Goal: Transaction & Acquisition: Obtain resource

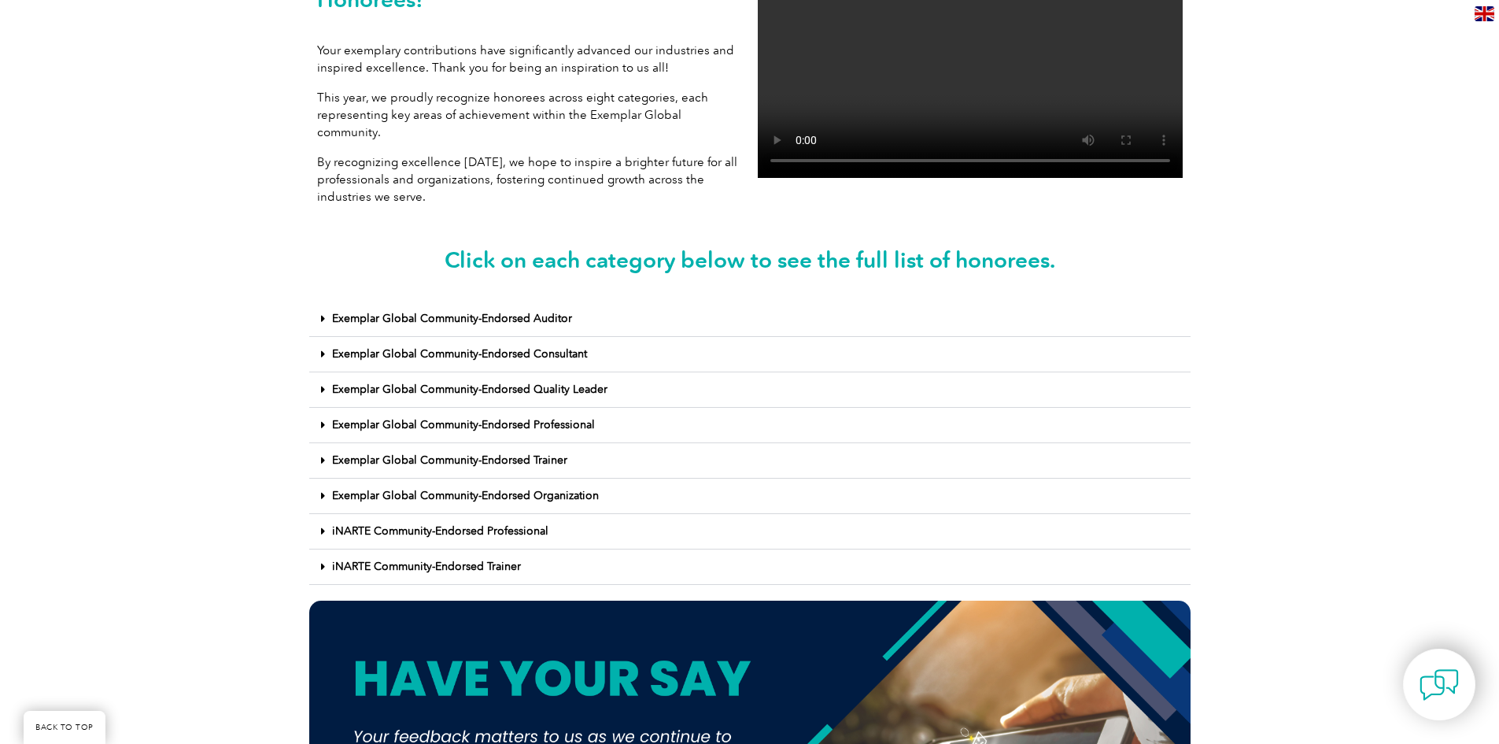
scroll to position [472, 0]
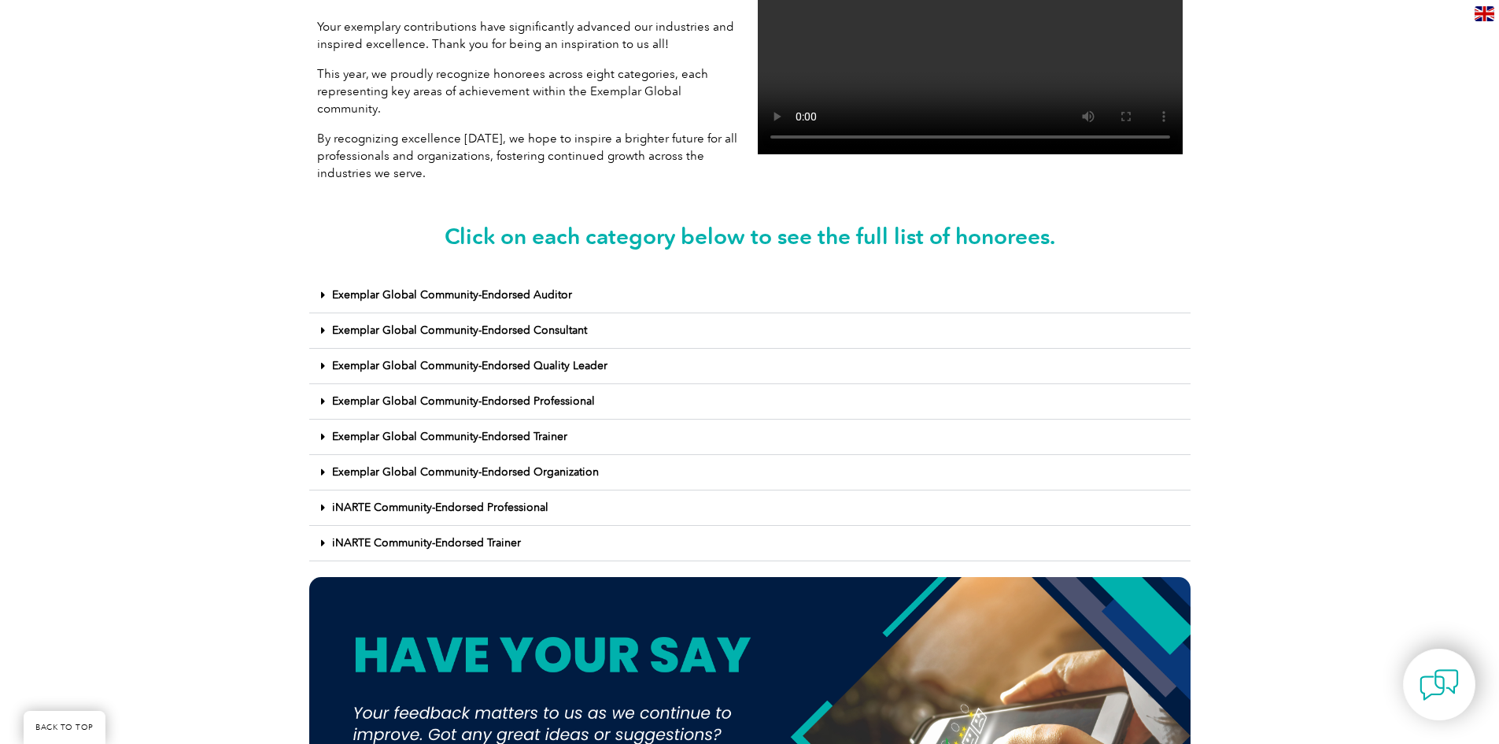
click at [325, 290] on span at bounding box center [326, 296] width 11 height 12
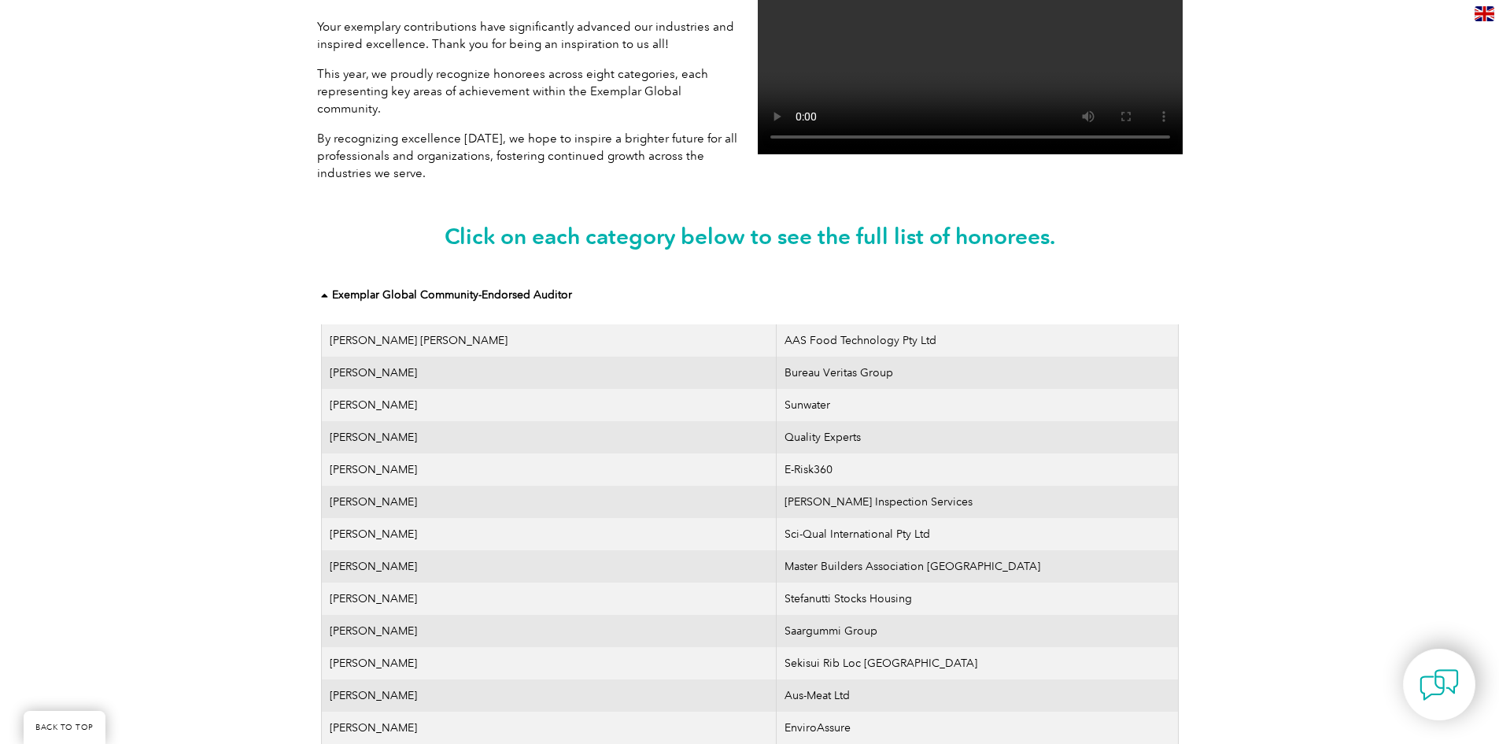
click at [328, 290] on icon at bounding box center [326, 295] width 11 height 11
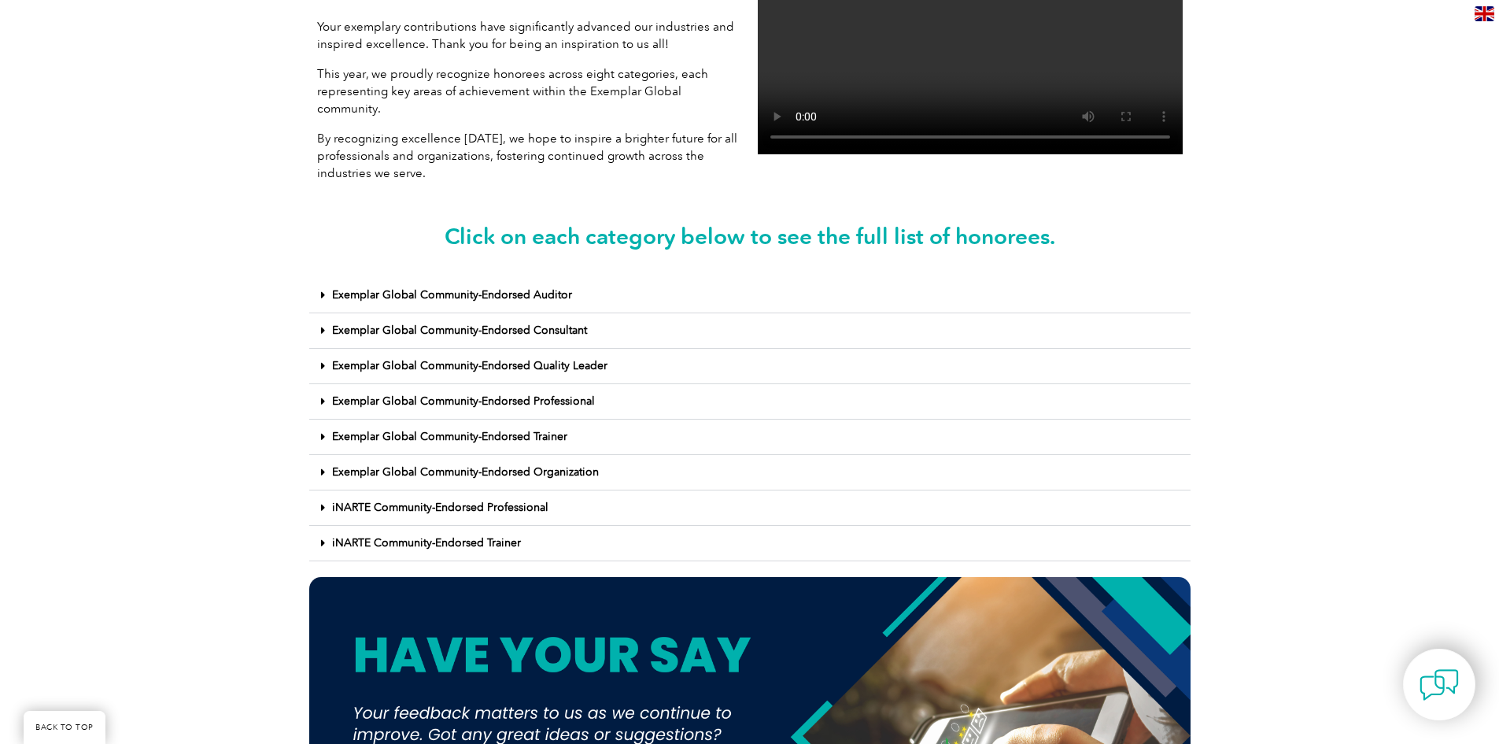
click at [323, 467] on icon at bounding box center [323, 472] width 4 height 11
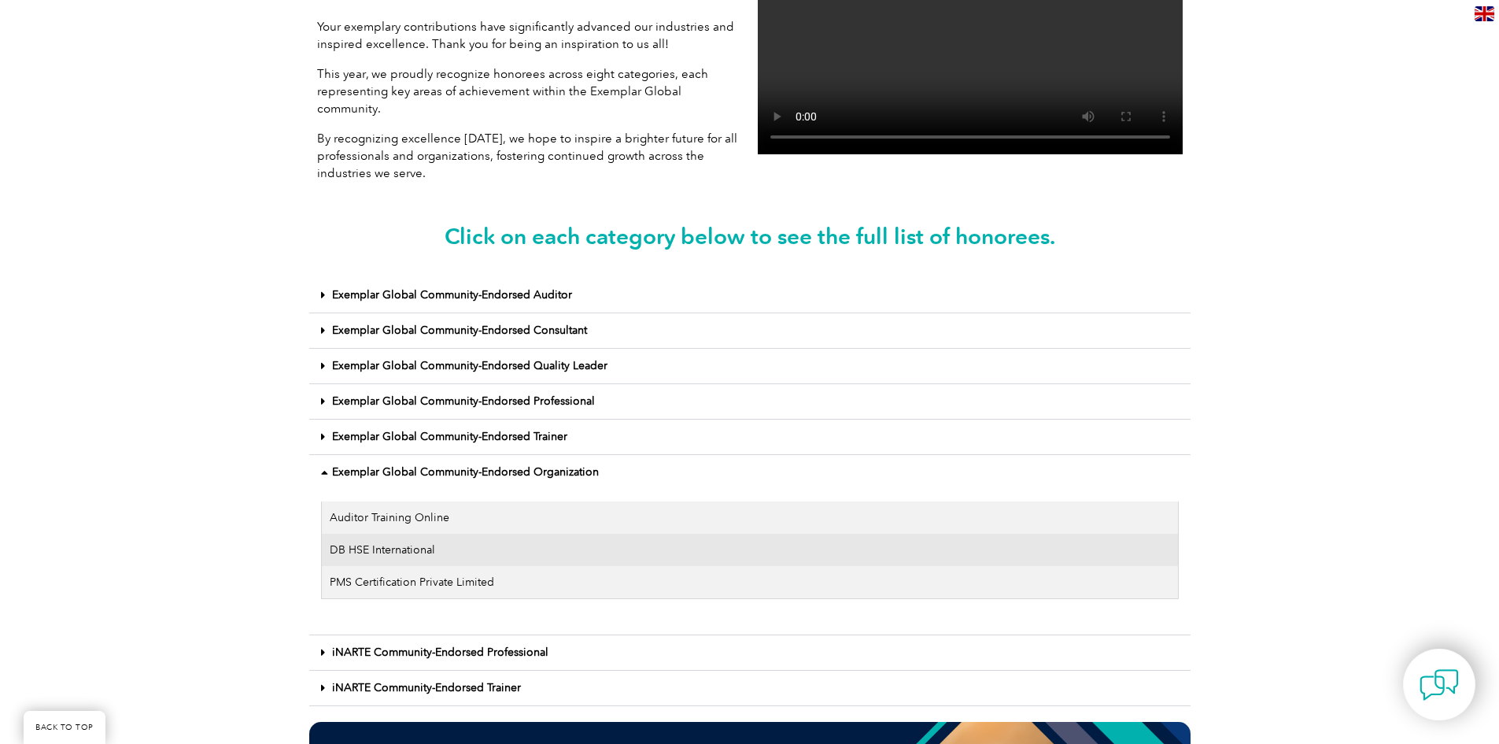
click at [323, 467] on icon at bounding box center [326, 472] width 11 height 11
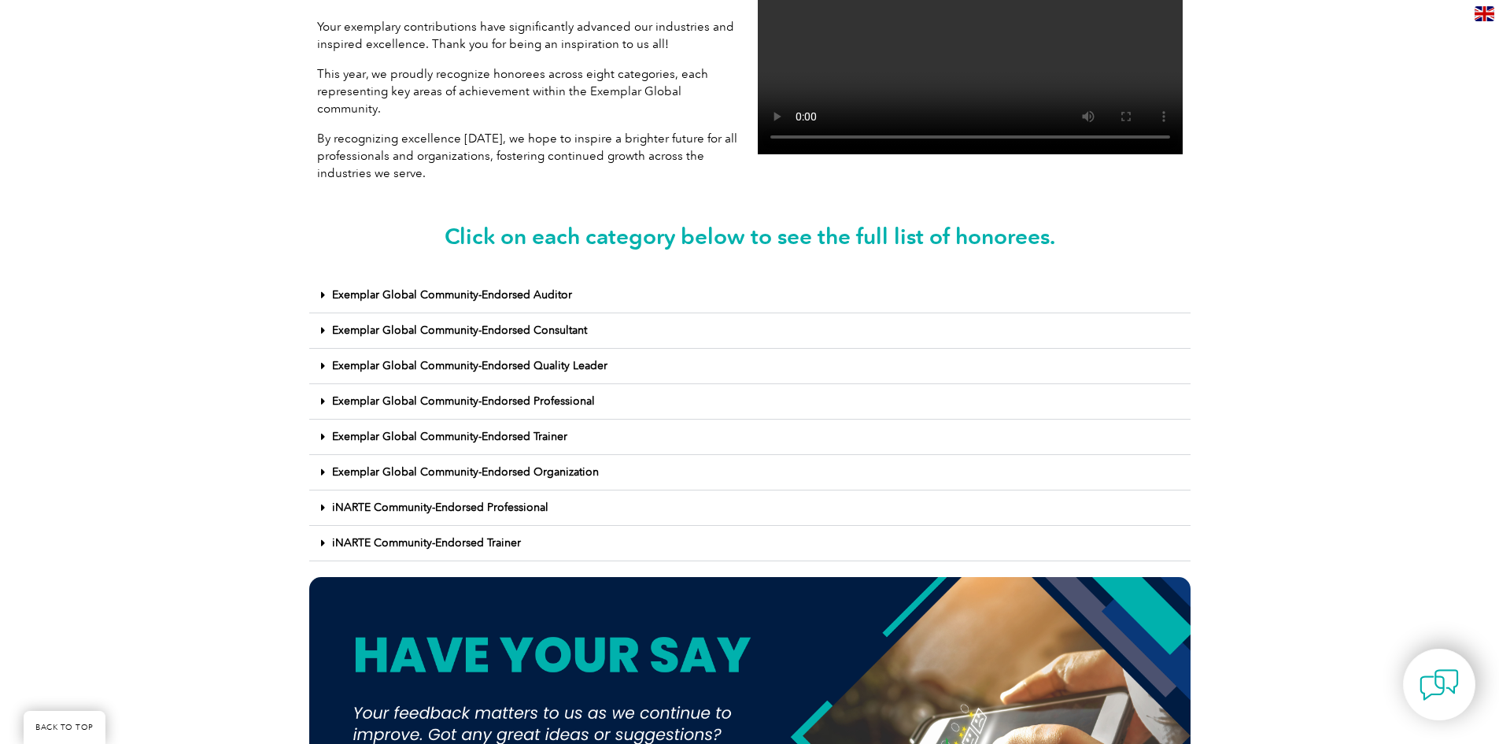
click at [321, 431] on icon at bounding box center [323, 436] width 4 height 11
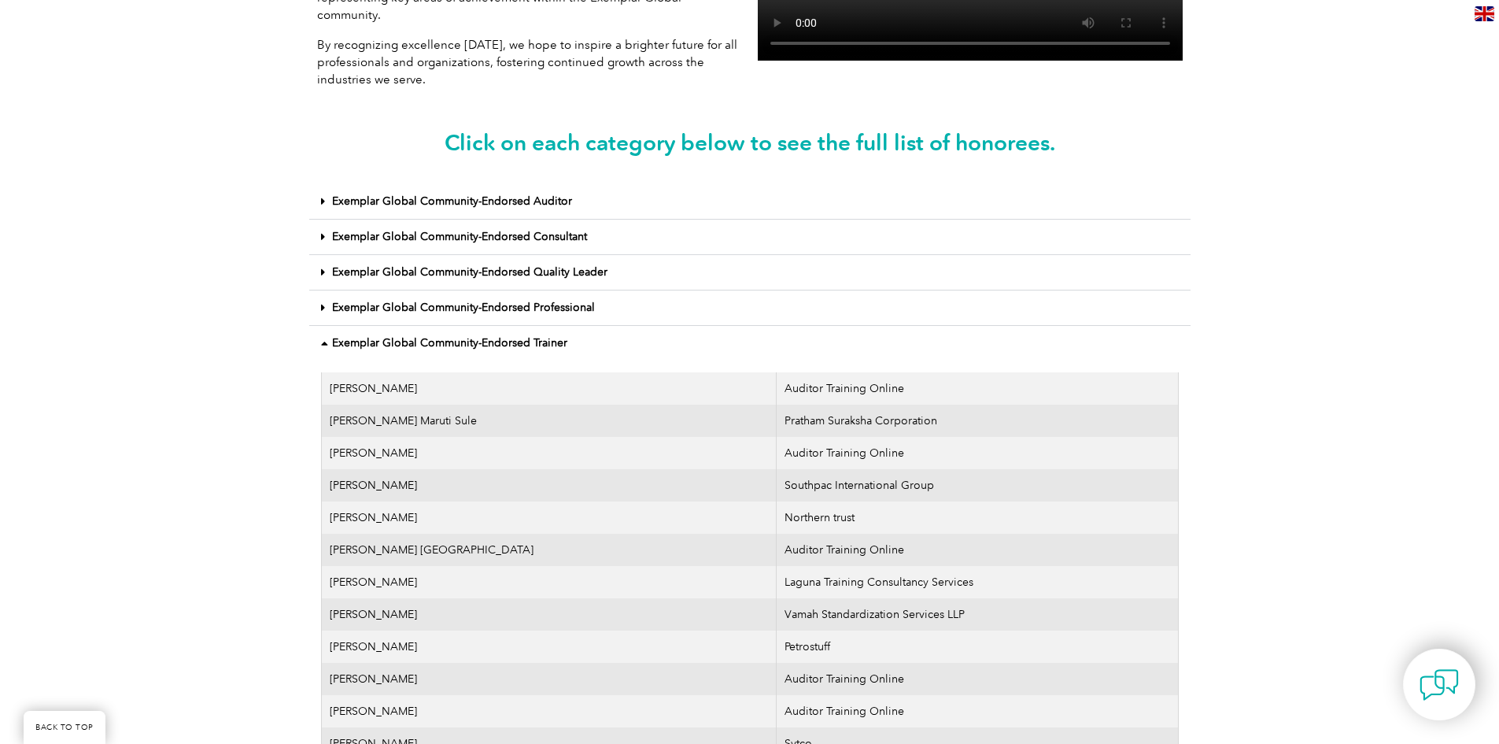
scroll to position [393, 0]
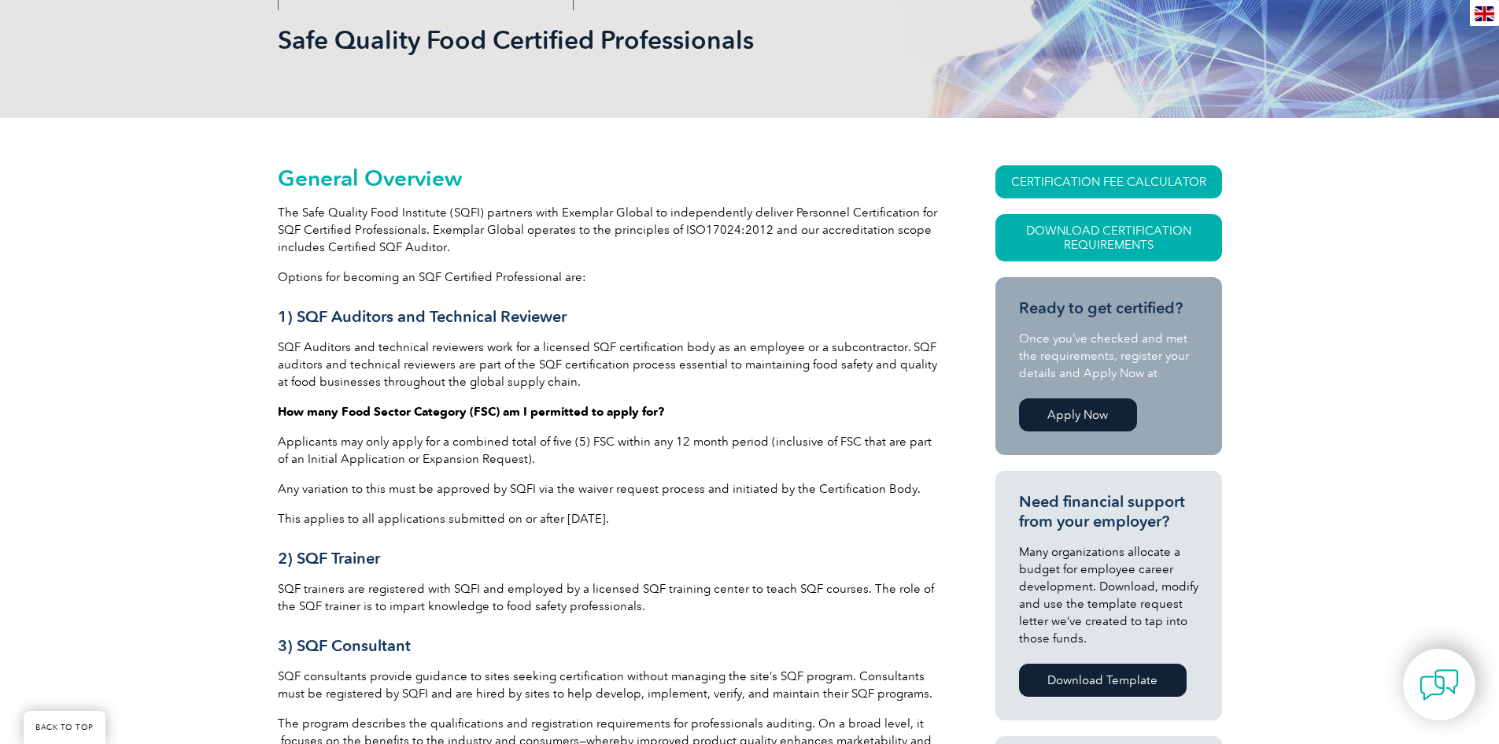
scroll to position [236, 0]
click at [653, 253] on p "The Safe Quality Food Institute (SQFI) partners with Exemplar Global to indepen…" at bounding box center [608, 229] width 661 height 52
click at [673, 249] on p "The Safe Quality Food Institute (SQFI) partners with Exemplar Global to indepen…" at bounding box center [608, 229] width 661 height 52
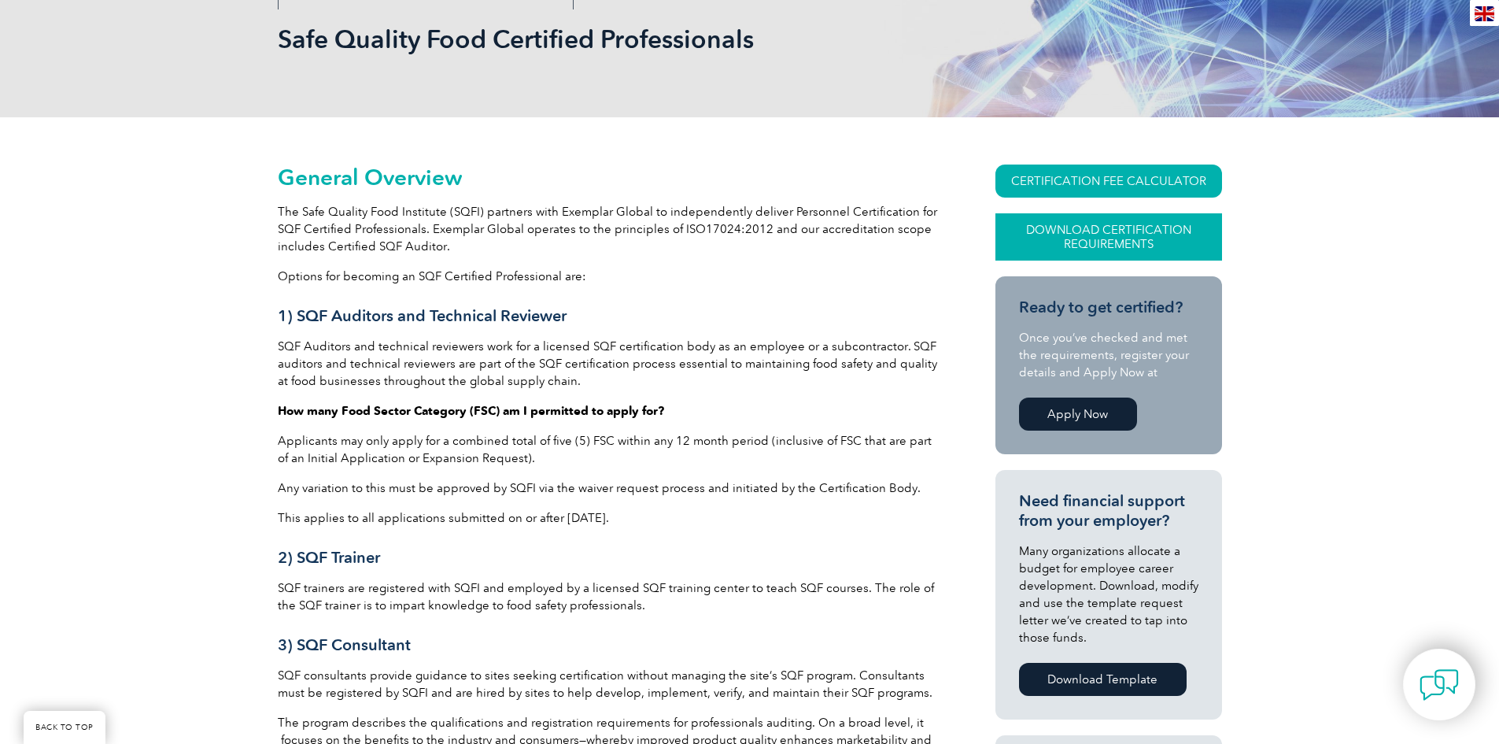
click at [1098, 243] on link "Download Certification Requirements" at bounding box center [1108, 236] width 227 height 47
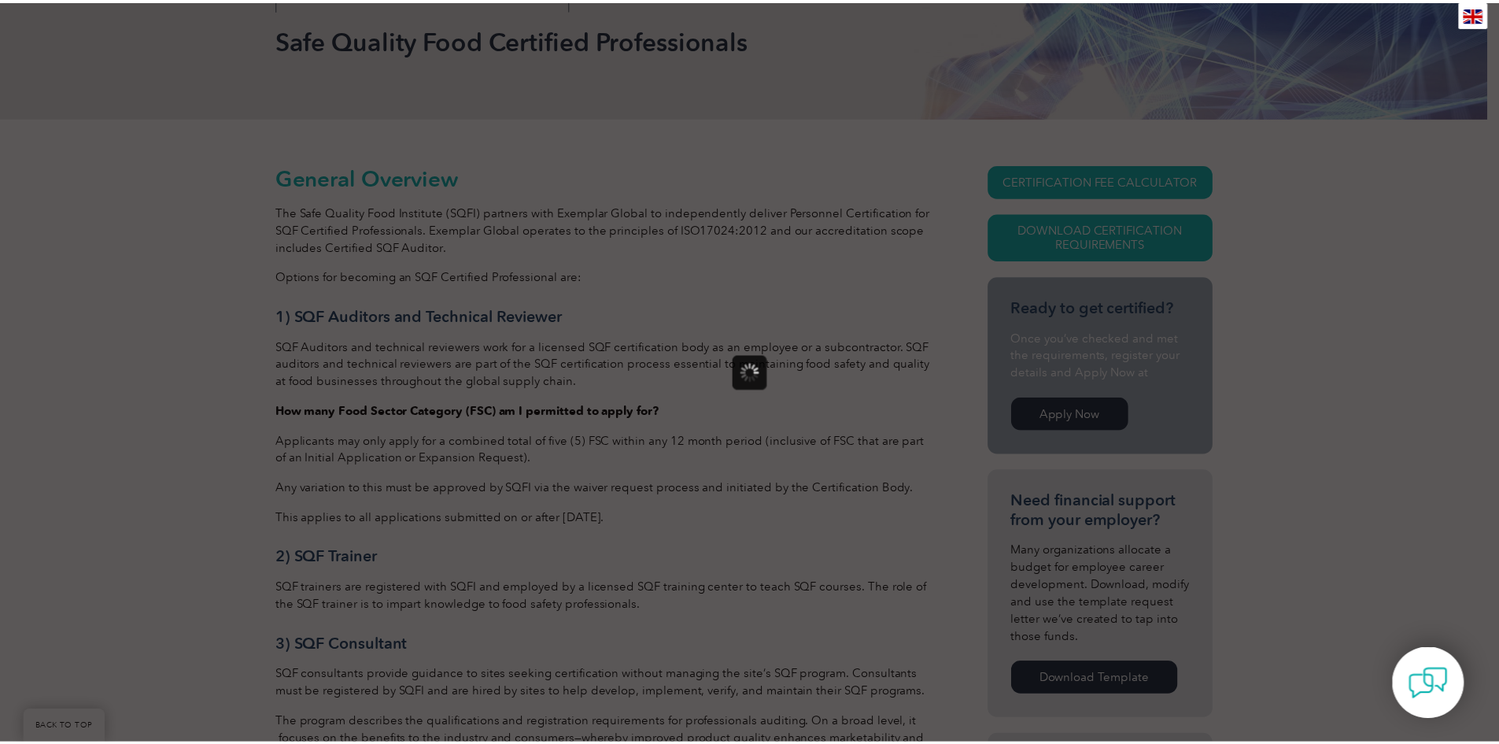
scroll to position [0, 0]
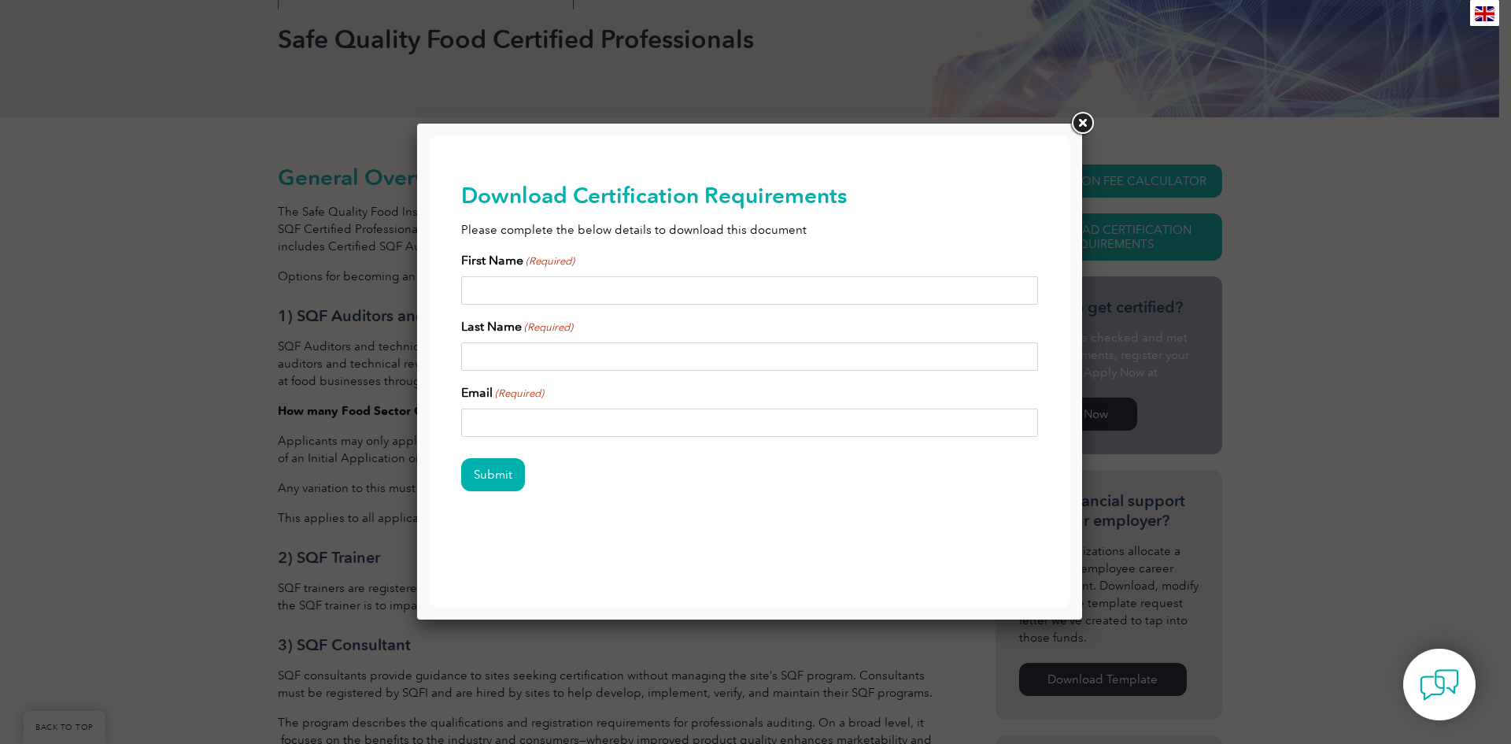
click at [1086, 126] on link at bounding box center [1082, 123] width 28 height 28
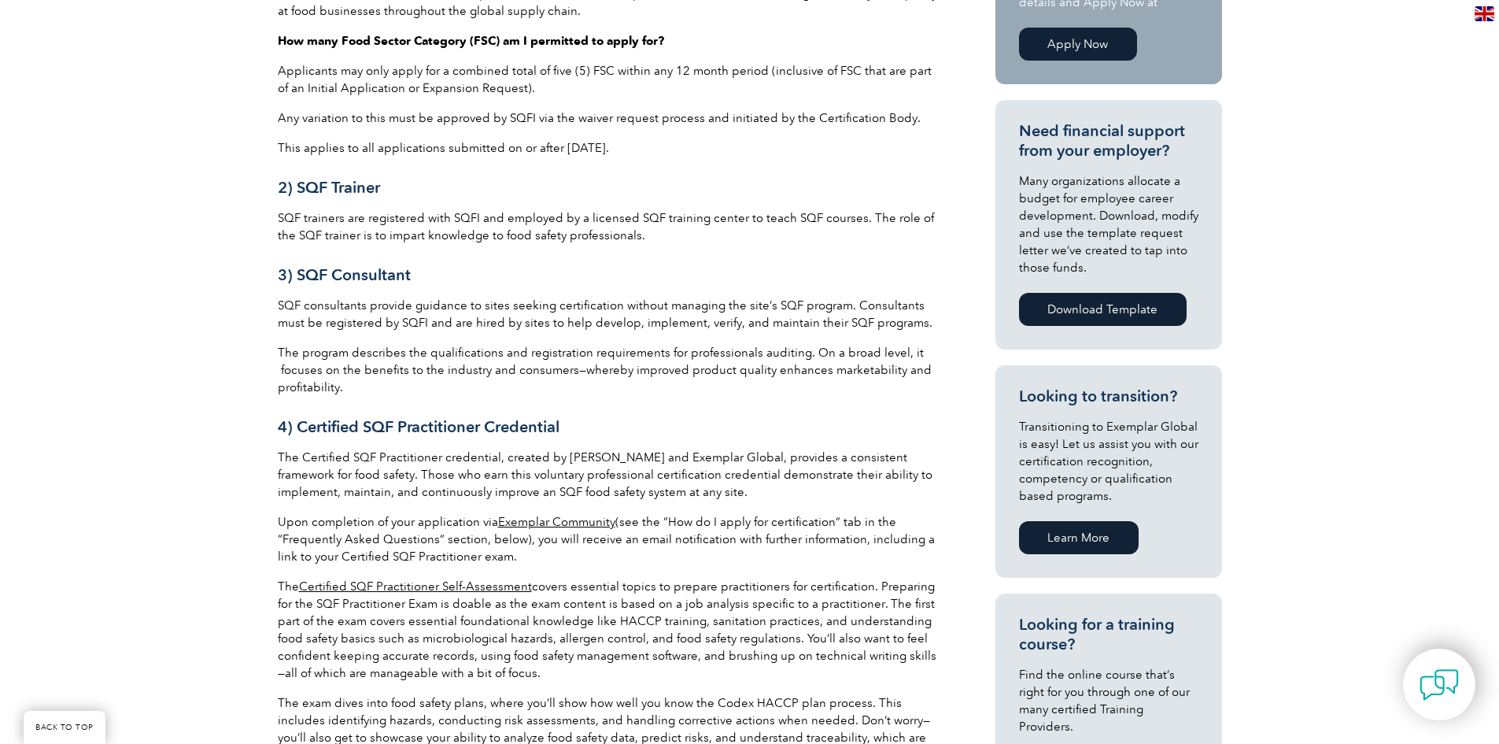
scroll to position [630, 0]
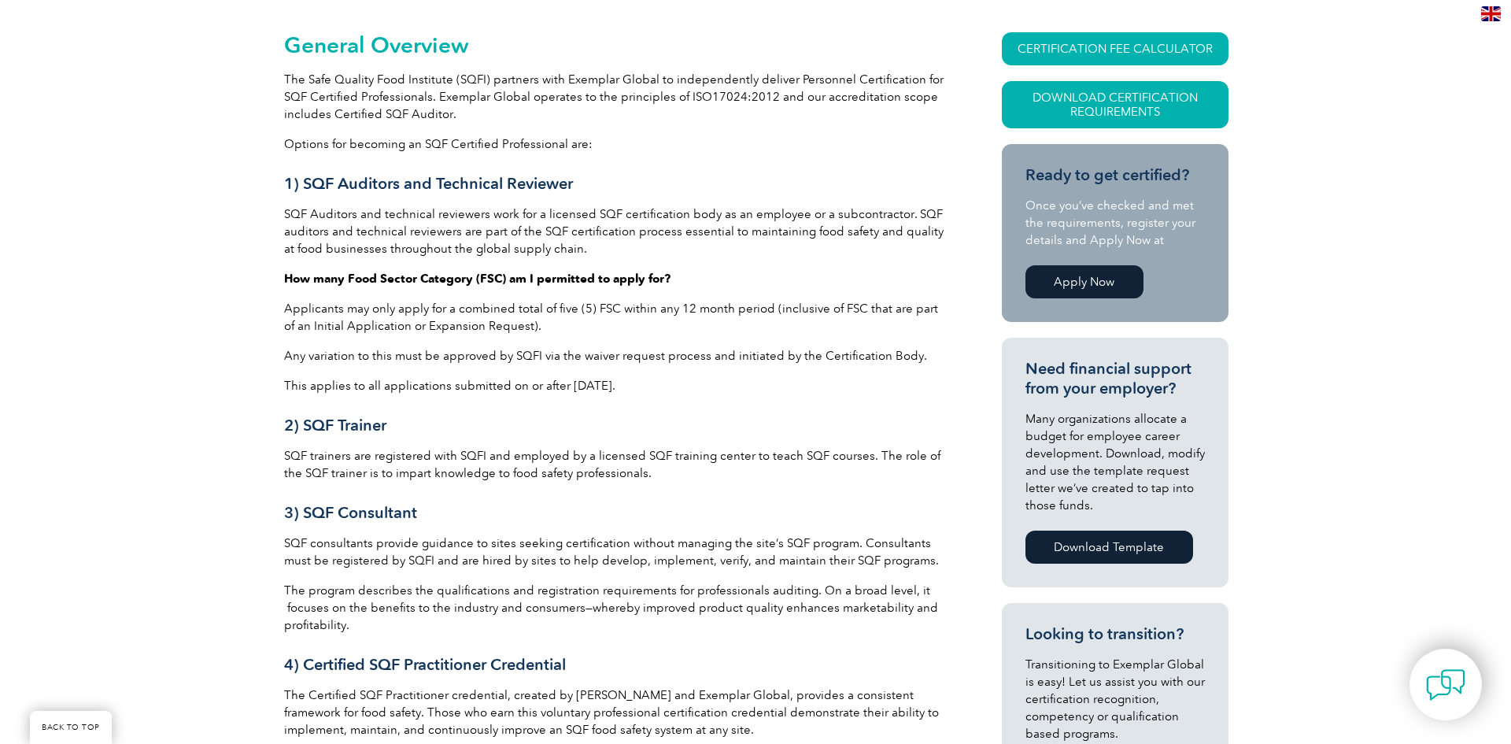
scroll to position [236, 0]
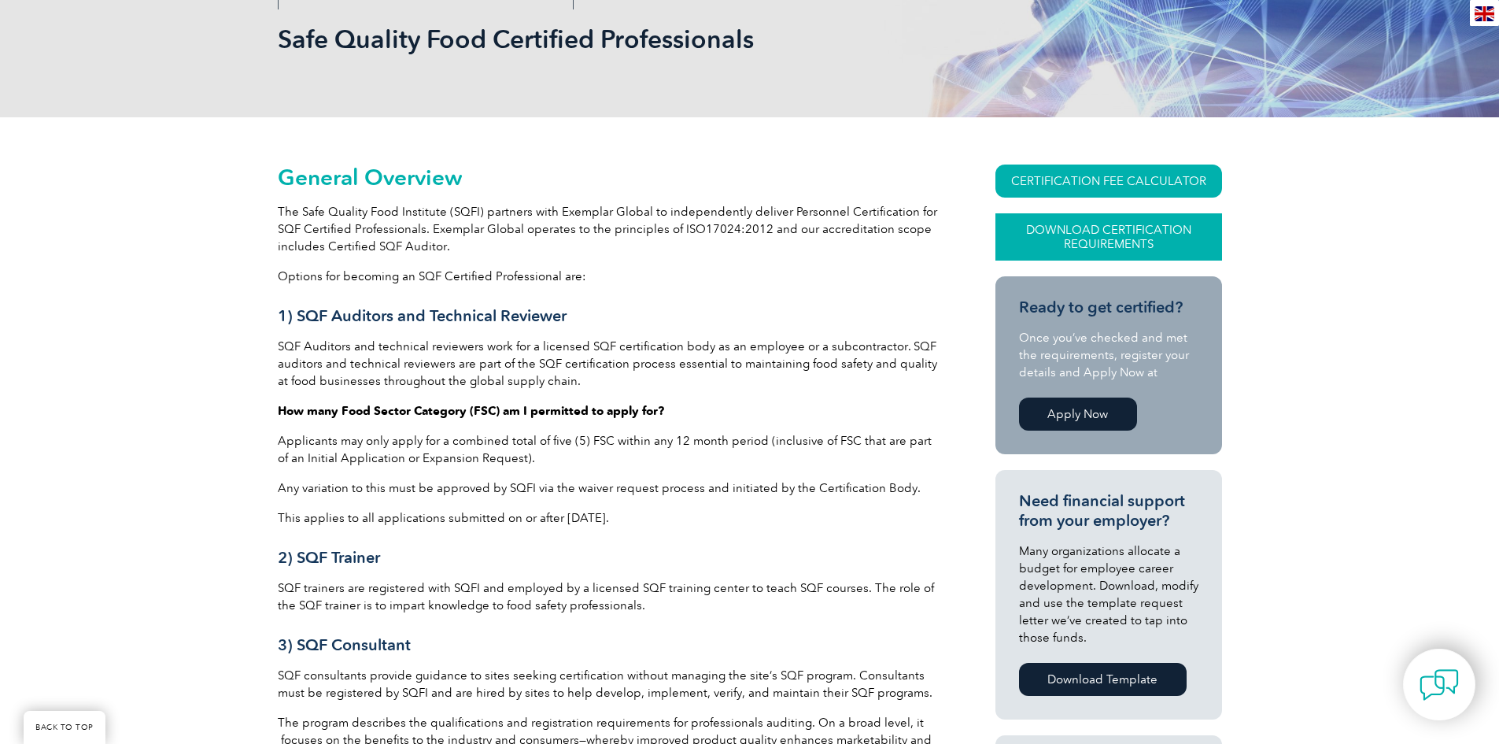
click at [1065, 234] on link "Download Certification Requirements" at bounding box center [1108, 236] width 227 height 47
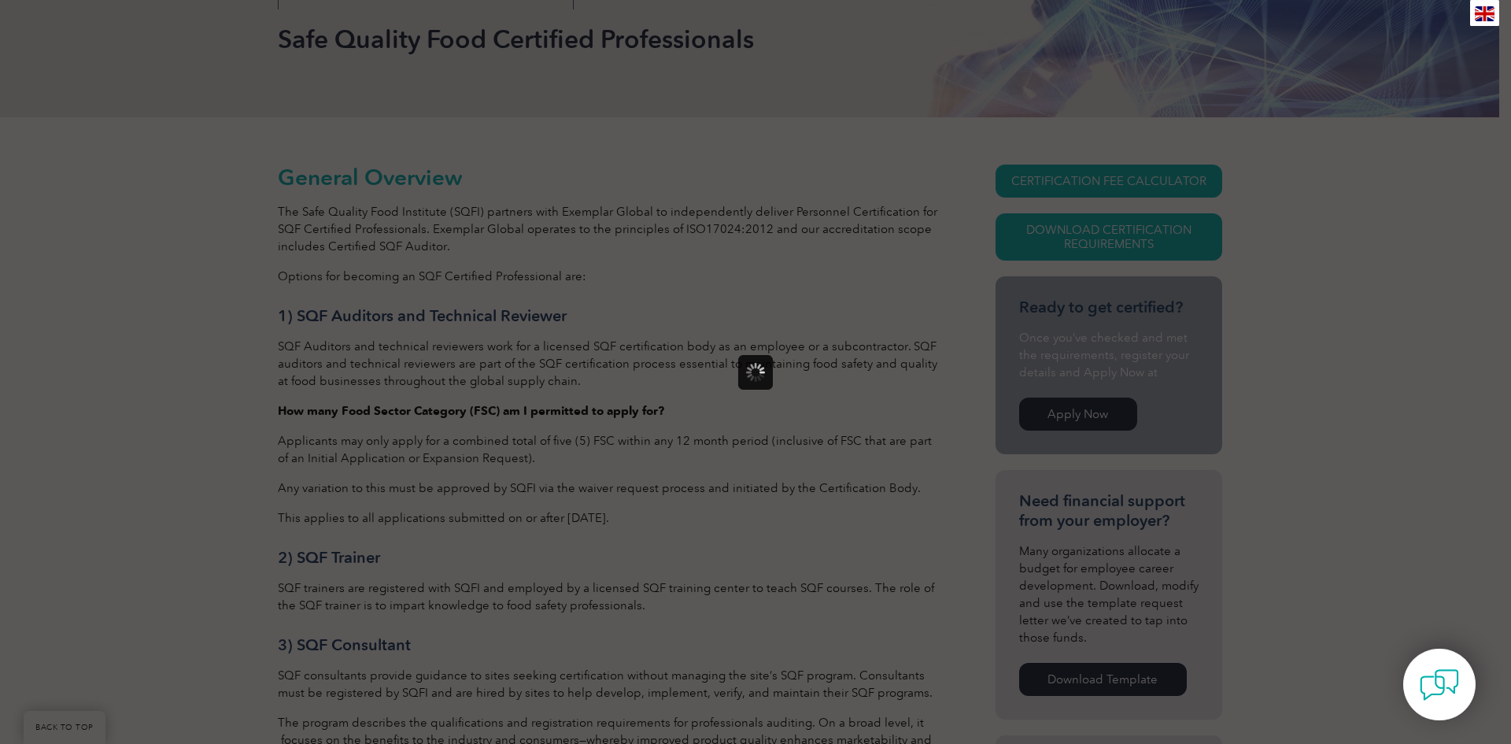
scroll to position [0, 0]
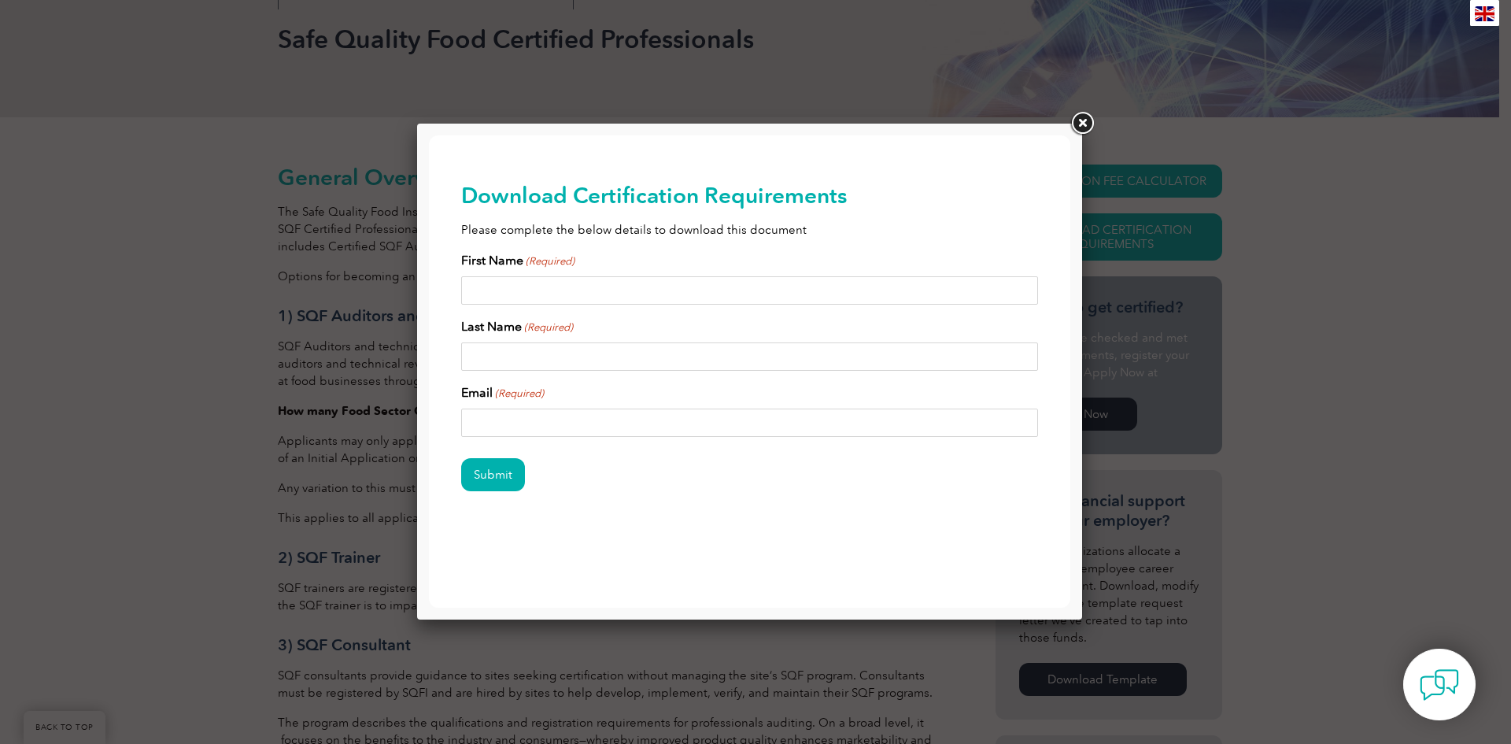
click at [570, 276] on input "First Name (Required)" at bounding box center [750, 290] width 578 height 28
type input "Matt"
type input "Adamson"
type input "matt@auditortrainingonline.com"
click at [482, 473] on input "Submit" at bounding box center [493, 474] width 64 height 33
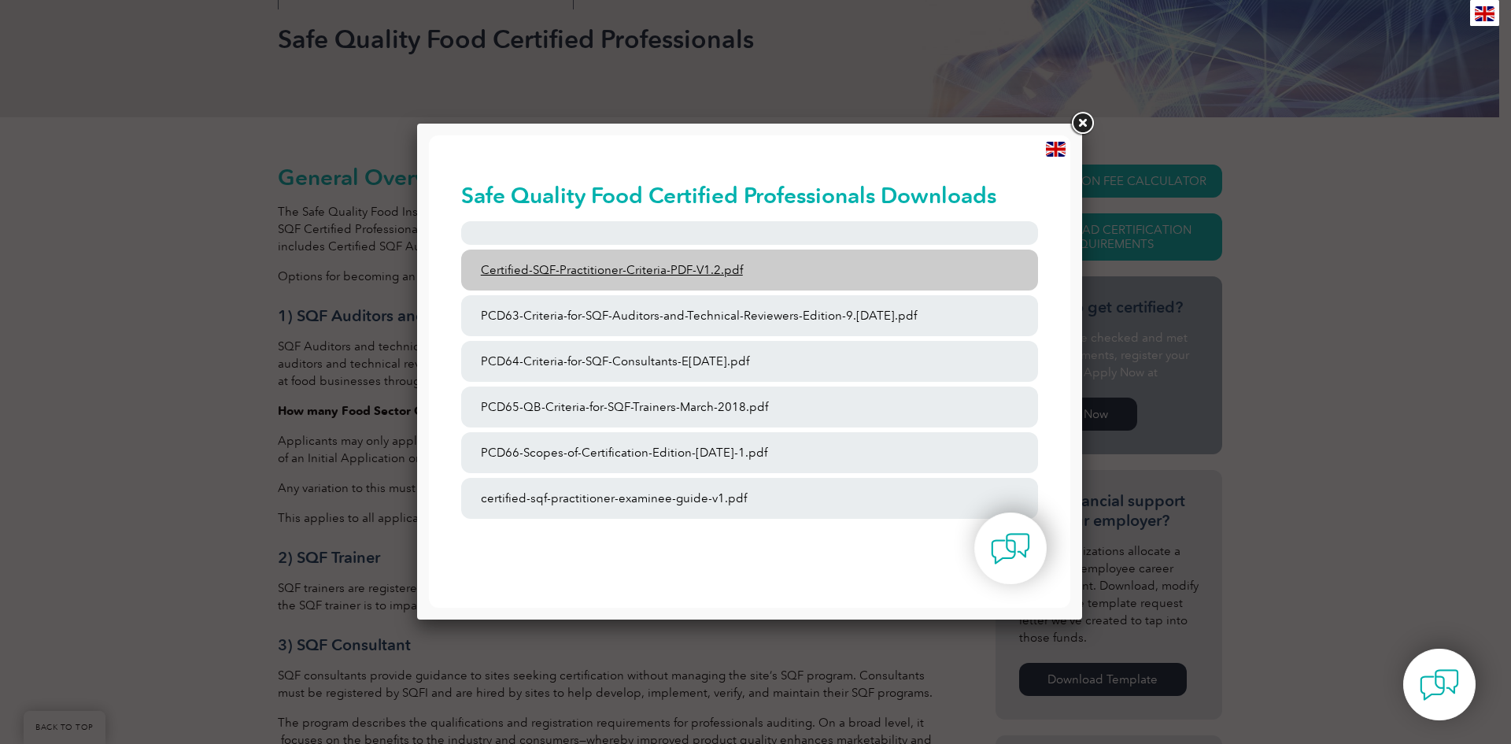
click at [589, 273] on link "Certified-SQF-Practitioner-Criteria-PDF-V1.2.pdf" at bounding box center [750, 269] width 578 height 41
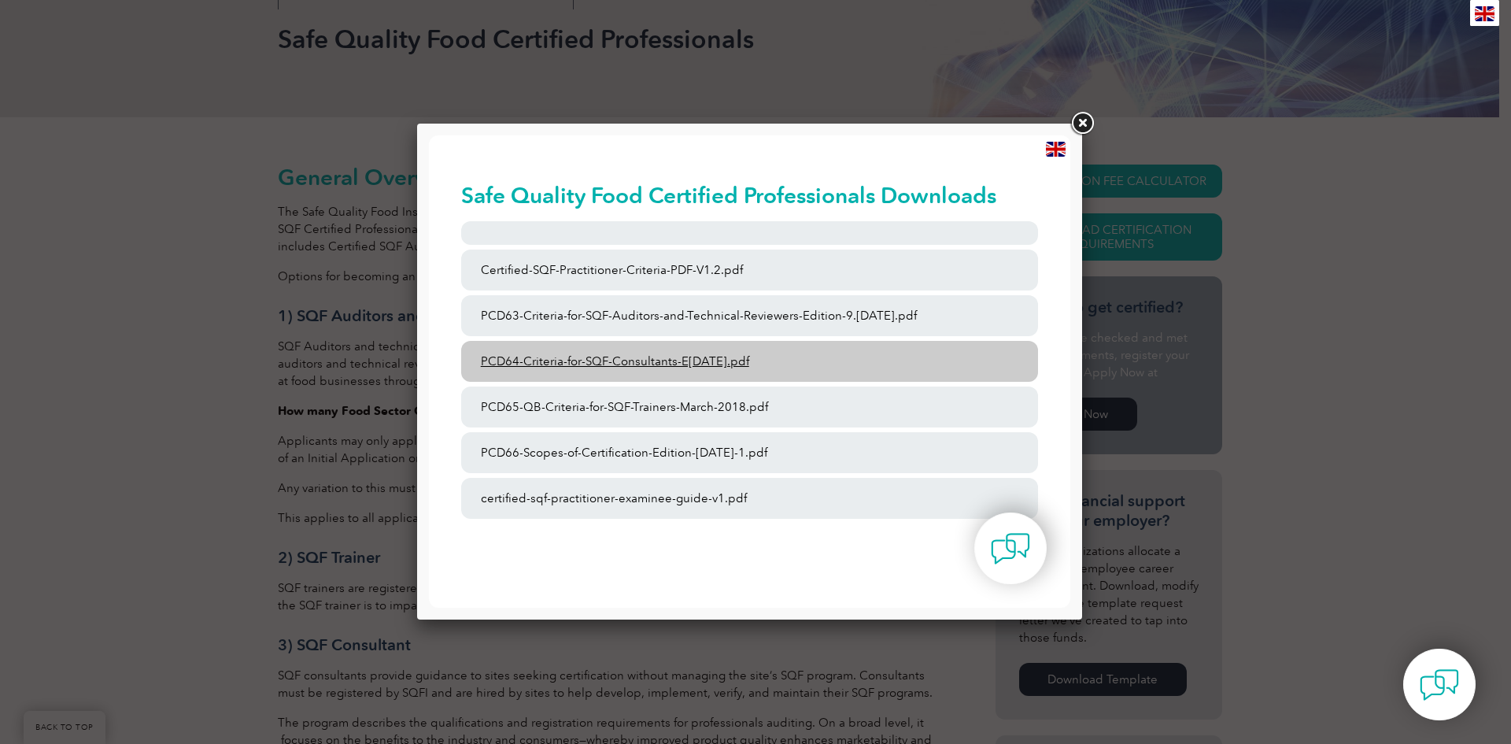
click at [690, 360] on link "PCD64-Criteria-for-SQF-Consultants-E9-May-2022.pdf" at bounding box center [750, 361] width 578 height 41
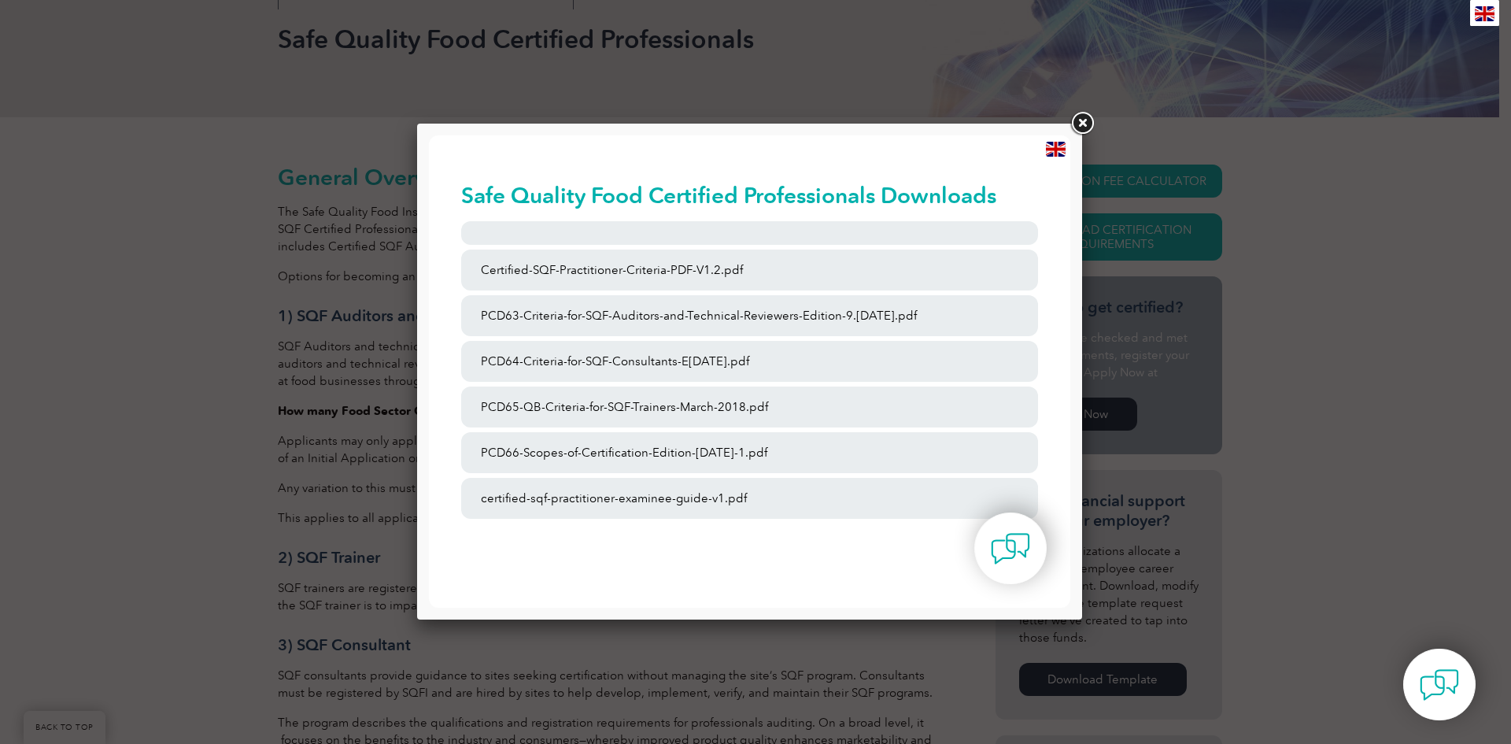
click at [1084, 121] on link at bounding box center [1082, 123] width 28 height 28
